Goal: Find contact information: Find contact information

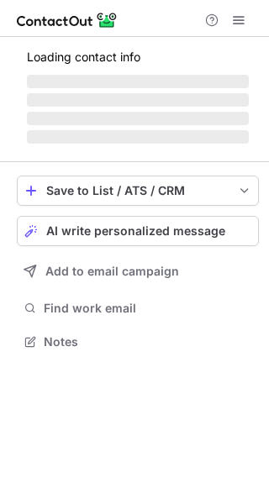
scroll to position [379, 269]
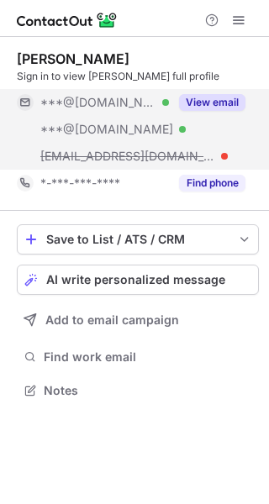
click at [221, 102] on button "View email" at bounding box center [212, 102] width 66 height 17
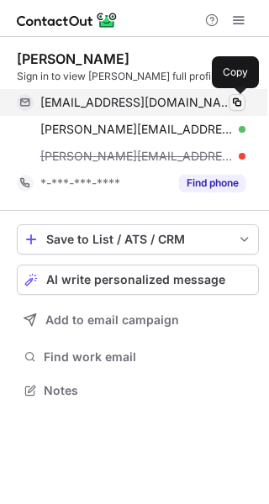
click at [239, 102] on span at bounding box center [236, 102] width 13 height 13
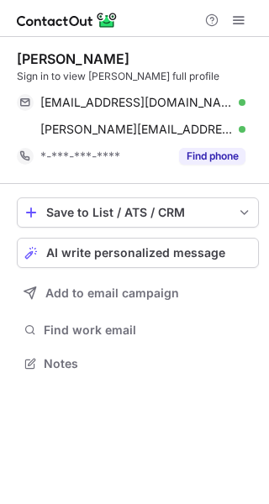
scroll to position [352, 269]
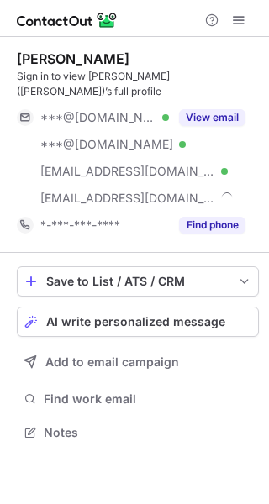
scroll to position [406, 269]
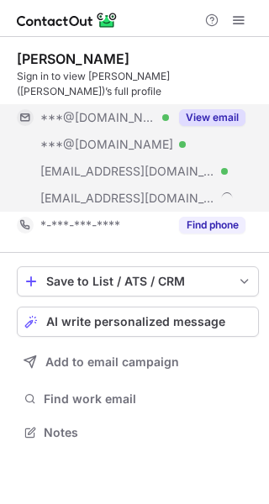
click at [218, 109] on button "View email" at bounding box center [212, 117] width 66 height 17
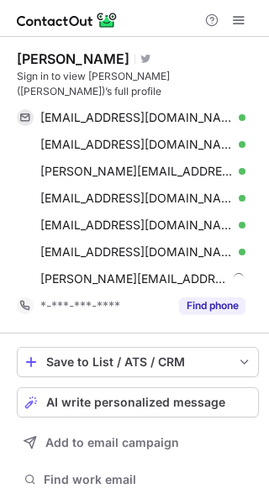
scroll to position [486, 257]
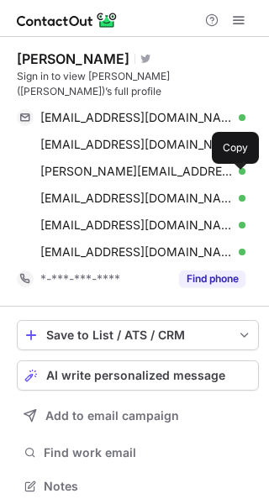
scroll to position [459, 269]
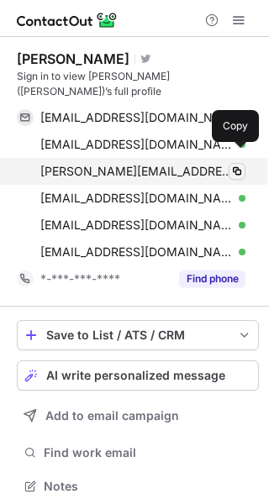
click at [241, 165] on span at bounding box center [236, 171] width 13 height 13
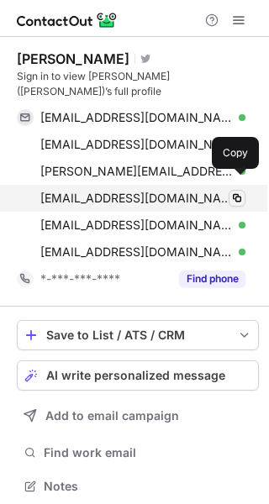
click at [239, 191] on span at bounding box center [236, 197] width 13 height 13
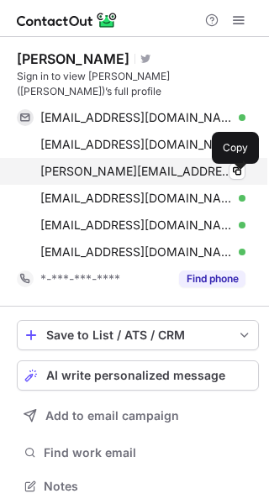
scroll to position [459, 269]
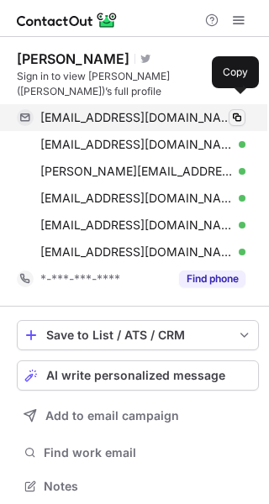
click at [234, 111] on span at bounding box center [236, 117] width 13 height 13
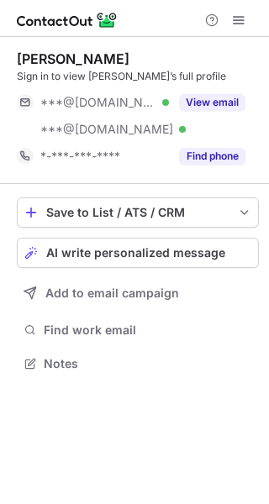
scroll to position [352, 269]
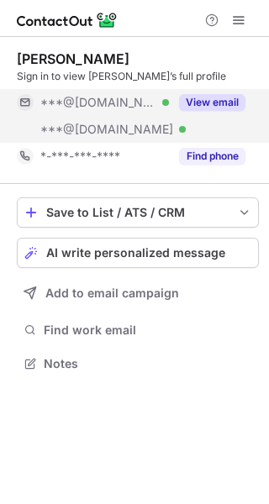
click at [218, 94] on button "View email" at bounding box center [212, 102] width 66 height 17
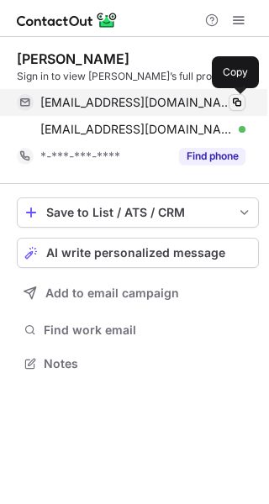
click at [233, 108] on span at bounding box center [236, 102] width 13 height 13
